Goal: Task Accomplishment & Management: Use online tool/utility

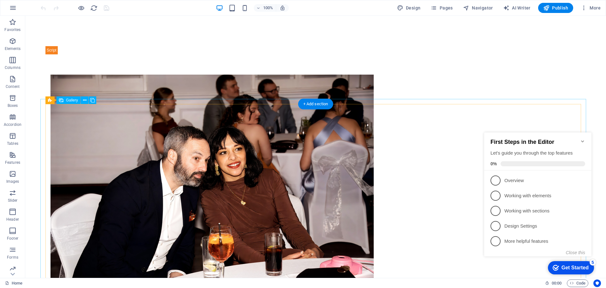
scroll to position [626, 0]
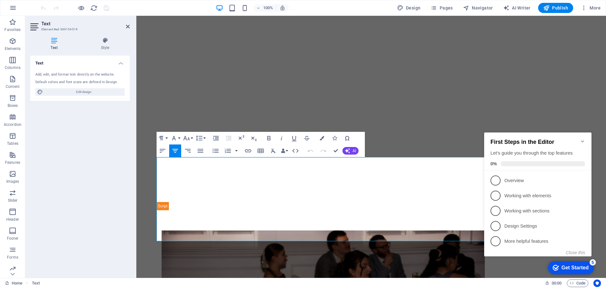
click at [583, 139] on icon "Minimize checklist" at bounding box center [582, 141] width 5 height 5
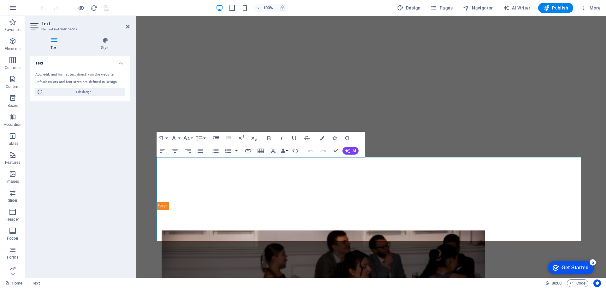
click div "checkmark Get Started 5 First Steps in the Editor Let's guide you through the t…"
drag, startPoint x: 645, startPoint y: 286, endPoint x: 991, endPoint y: 394, distance: 362.1
click div "checkmark Get Started 5 First Steps in the Editor Let's guide you through the t…"
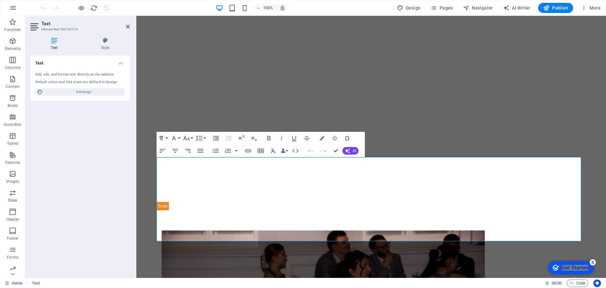
drag, startPoint x: 585, startPoint y: 138, endPoint x: 227, endPoint y: 86, distance: 361.9
click at [125, 26] on h2 "Text" at bounding box center [85, 24] width 88 height 6
click at [128, 26] on icon at bounding box center [128, 26] width 4 height 5
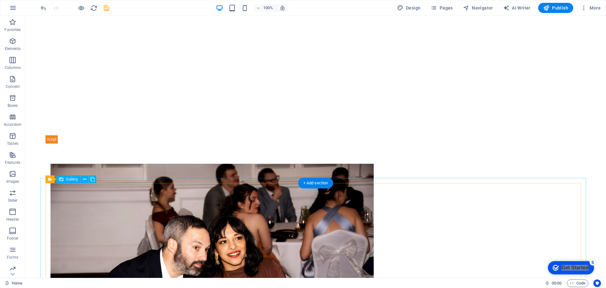
scroll to position [531, 0]
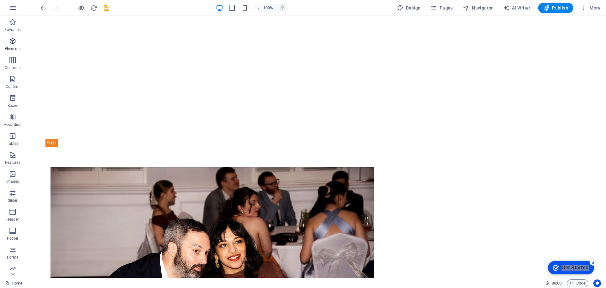
click at [12, 45] on icon "button" at bounding box center [13, 41] width 8 height 8
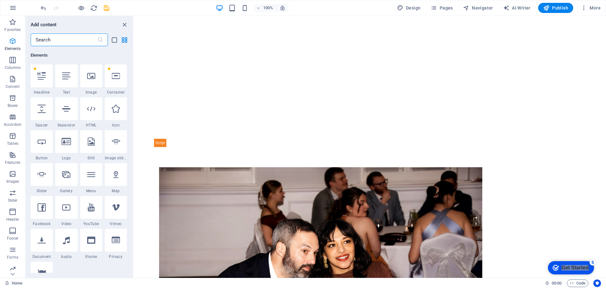
scroll to position [67, 0]
click at [68, 171] on icon at bounding box center [66, 174] width 8 height 8
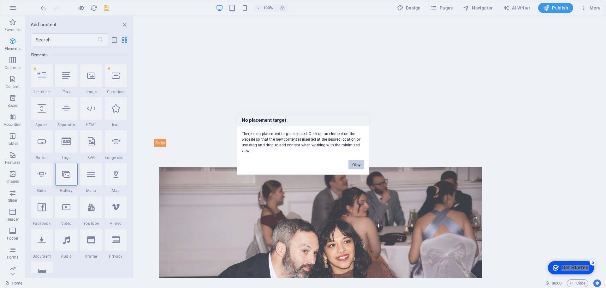
click at [358, 162] on button "Okay" at bounding box center [357, 163] width 16 height 9
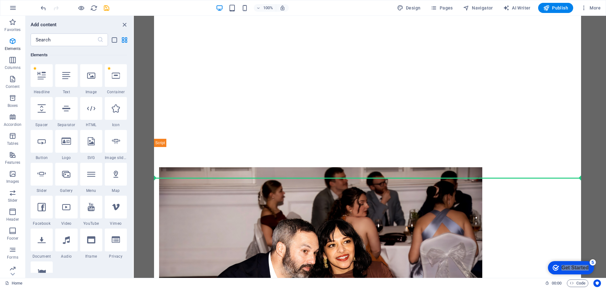
select select "4"
select select "%"
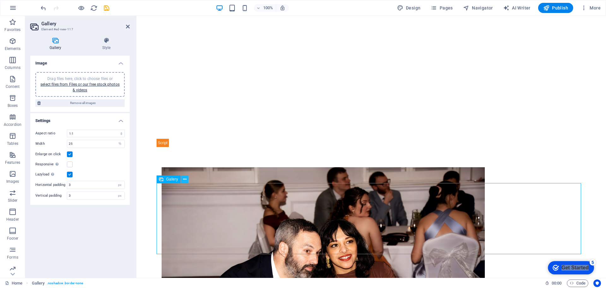
click at [186, 181] on icon at bounding box center [184, 179] width 3 height 7
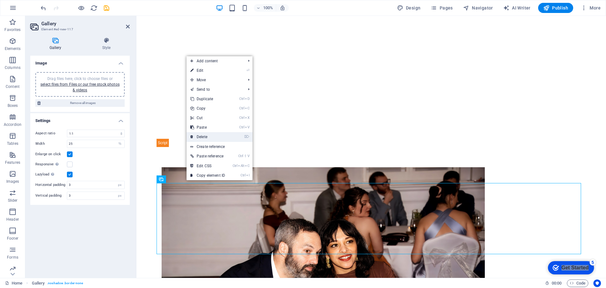
click at [206, 138] on link "⌦ Delete" at bounding box center [208, 136] width 42 height 9
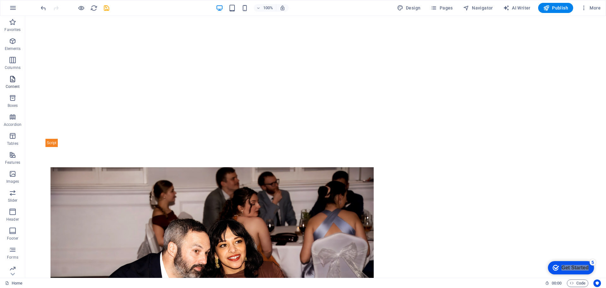
click at [15, 86] on p "Content" at bounding box center [13, 86] width 14 height 5
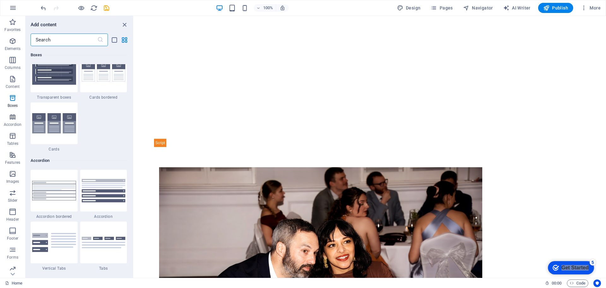
scroll to position [1989, 0]
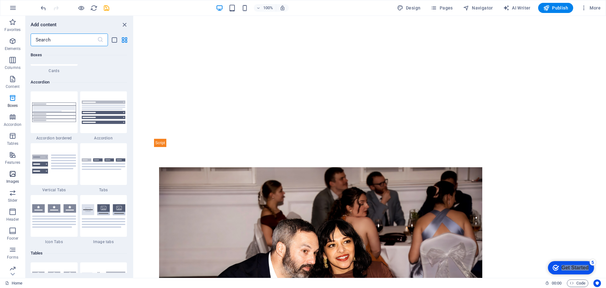
click at [10, 176] on icon "button" at bounding box center [13, 174] width 8 height 8
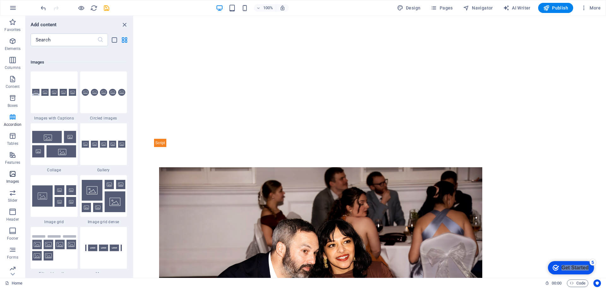
scroll to position [3202, 0]
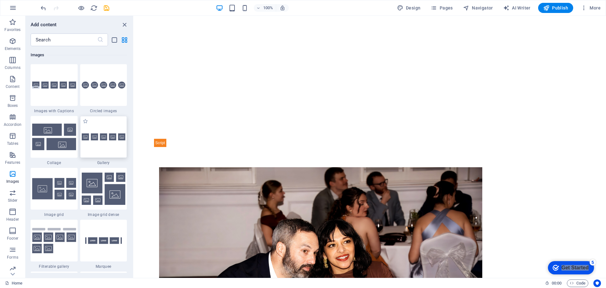
click at [103, 144] on div at bounding box center [103, 137] width 47 height 42
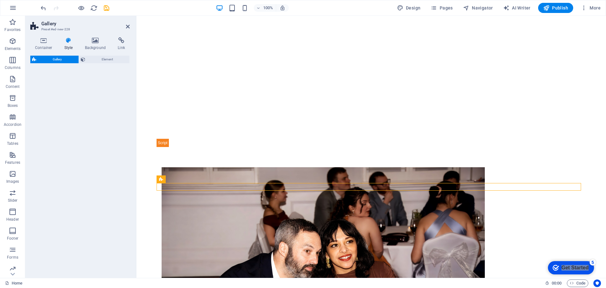
select select "rem"
select select "preset-gallery-v3-default"
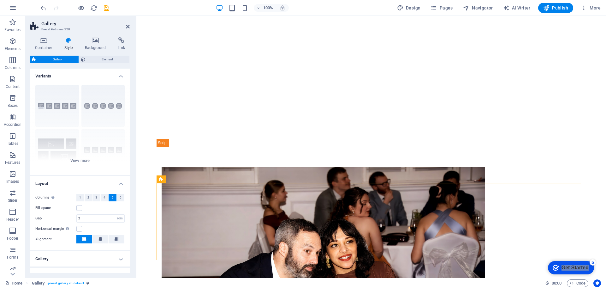
drag, startPoint x: 235, startPoint y: 154, endPoint x: 339, endPoint y: 181, distance: 107.8
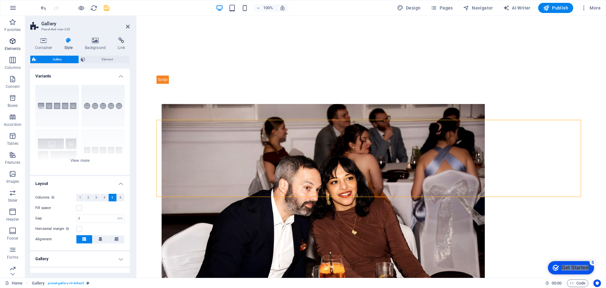
click at [12, 45] on span "Elements" at bounding box center [12, 44] width 25 height 15
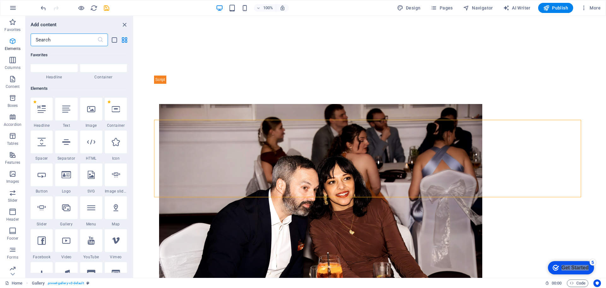
scroll to position [67, 0]
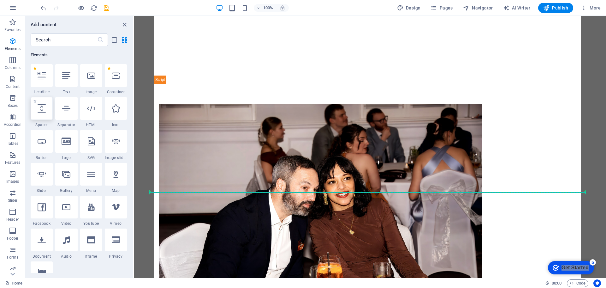
select select "px"
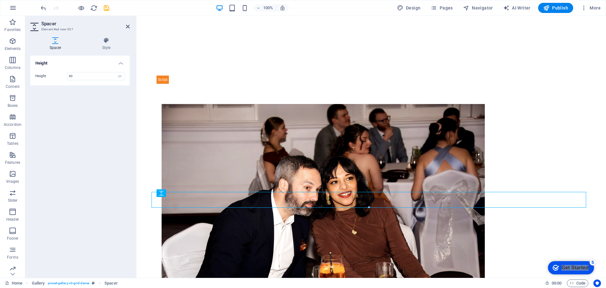
click at [121, 167] on div "Height Height 50 px rem vh vw" at bounding box center [79, 164] width 99 height 217
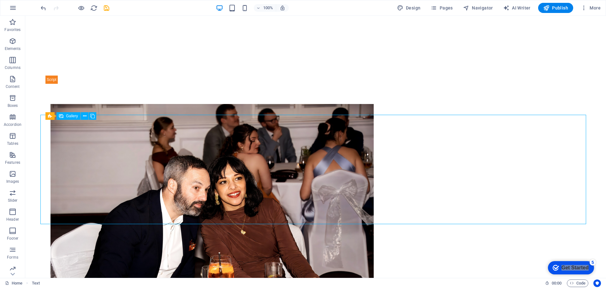
select select "4"
select select "px"
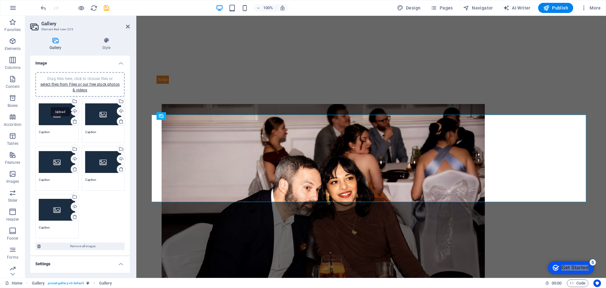
click at [74, 111] on div "Upload" at bounding box center [74, 111] width 9 height 9
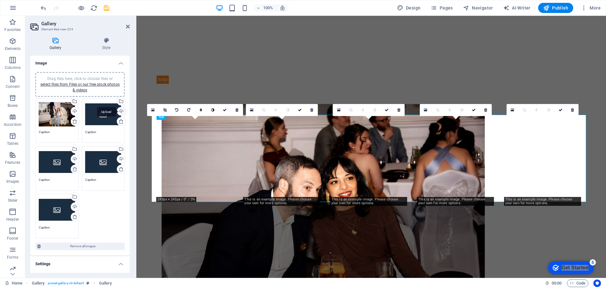
click at [120, 110] on div "Upload" at bounding box center [120, 111] width 9 height 9
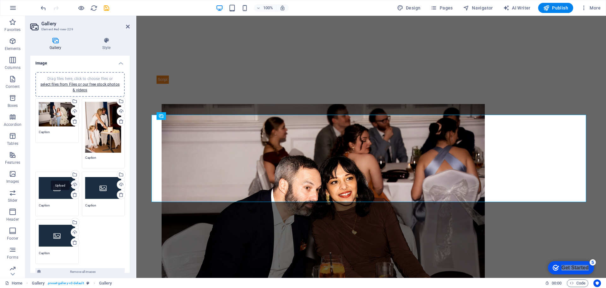
click at [77, 184] on div "Upload" at bounding box center [74, 184] width 9 height 9
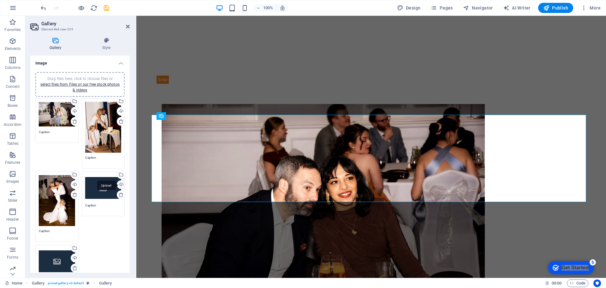
click at [119, 184] on div "Upload" at bounding box center [120, 184] width 9 height 9
click at [75, 255] on div "Upload" at bounding box center [74, 258] width 9 height 9
drag, startPoint x: 128, startPoint y: 25, endPoint x: 102, endPoint y: 9, distance: 30.3
click at [128, 25] on icon at bounding box center [128, 26] width 4 height 5
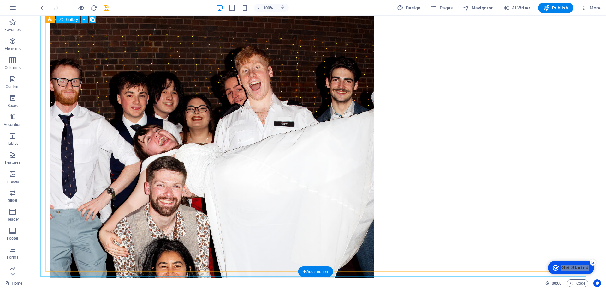
scroll to position [1036, 0]
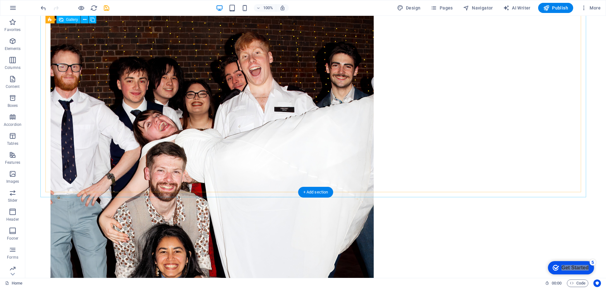
select select "4"
select select "px"
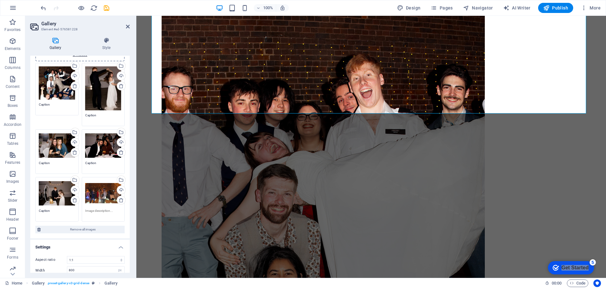
scroll to position [93, 0]
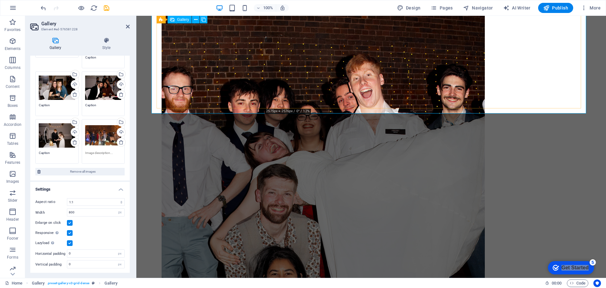
click at [127, 24] on icon at bounding box center [128, 26] width 4 height 5
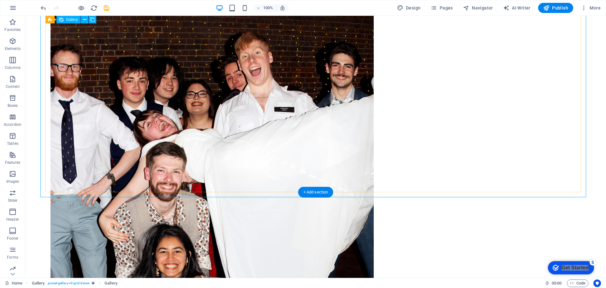
select select "4"
select select "px"
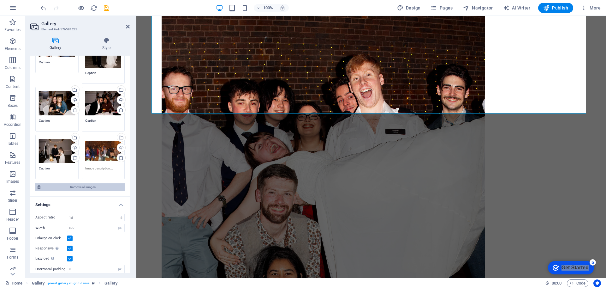
scroll to position [93, 0]
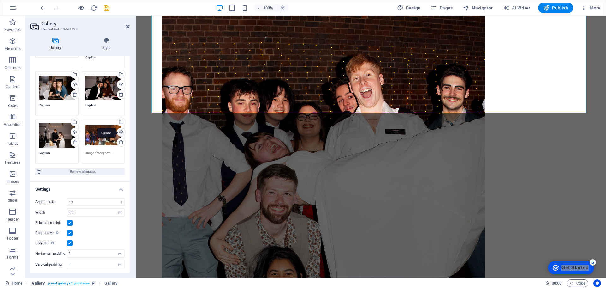
click at [119, 129] on div "Upload" at bounding box center [120, 132] width 9 height 9
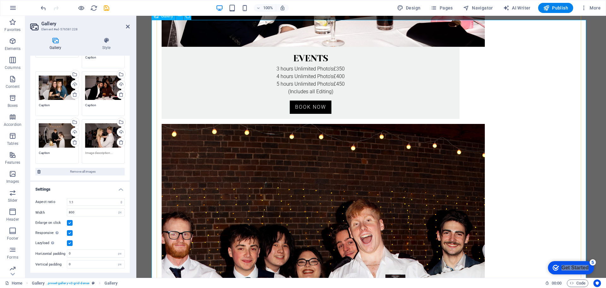
scroll to position [888, 0]
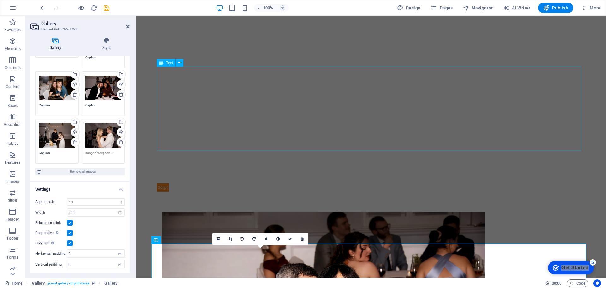
scroll to position [477, 0]
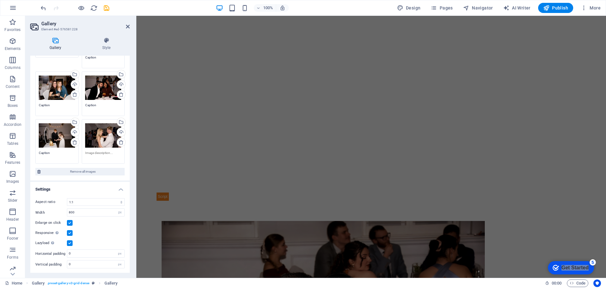
click at [126, 24] on icon at bounding box center [128, 26] width 4 height 5
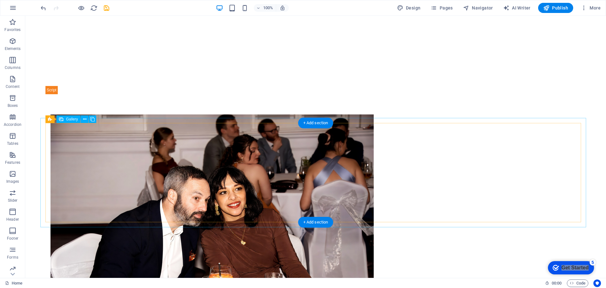
scroll to position [597, 0]
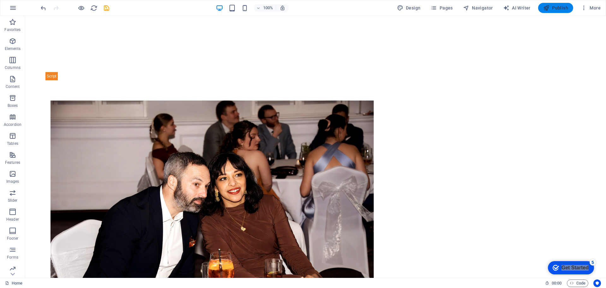
click at [561, 8] on span "Publish" at bounding box center [555, 8] width 25 height 6
